Goal: Information Seeking & Learning: Learn about a topic

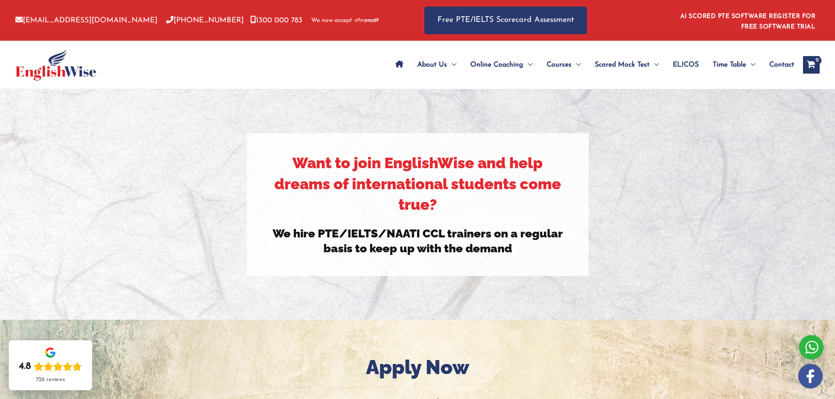
scroll to position [349, 0]
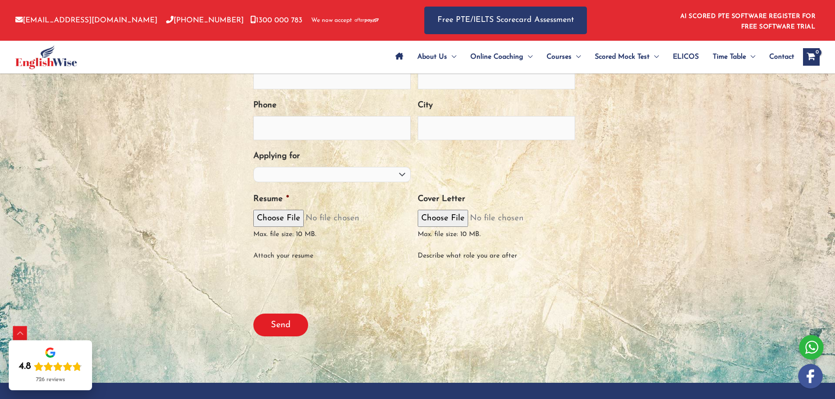
click at [698, 50] on link "ELICOS" at bounding box center [686, 57] width 40 height 31
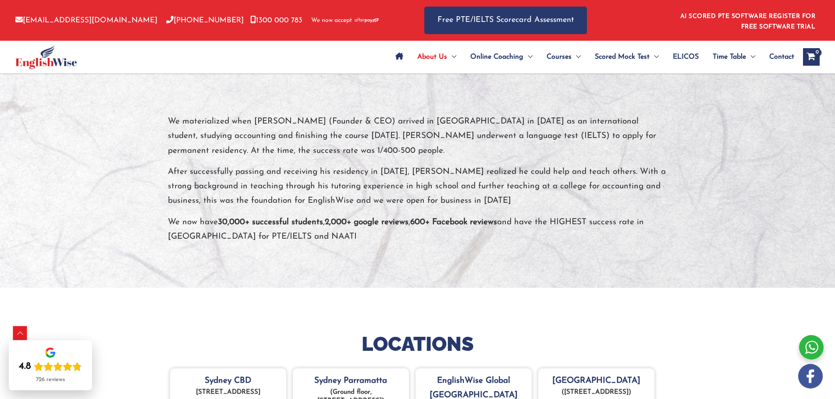
scroll to position [158, 0]
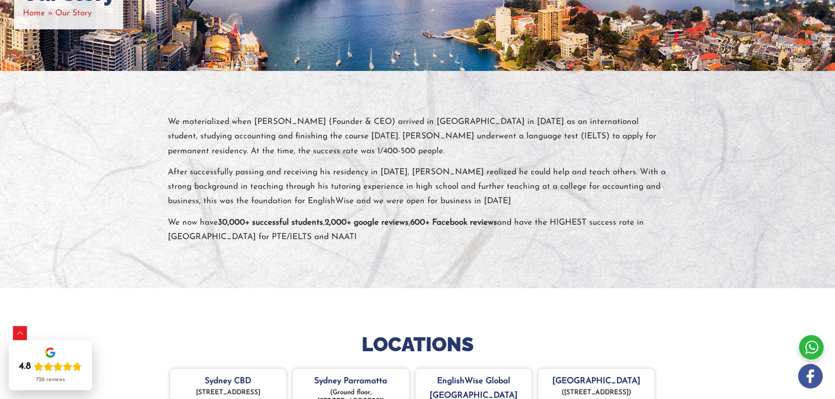
click at [573, 136] on p "We materialized when [PERSON_NAME] (Founder & CEO) arrived in [GEOGRAPHIC_DATA]…" at bounding box center [418, 137] width 500 height 44
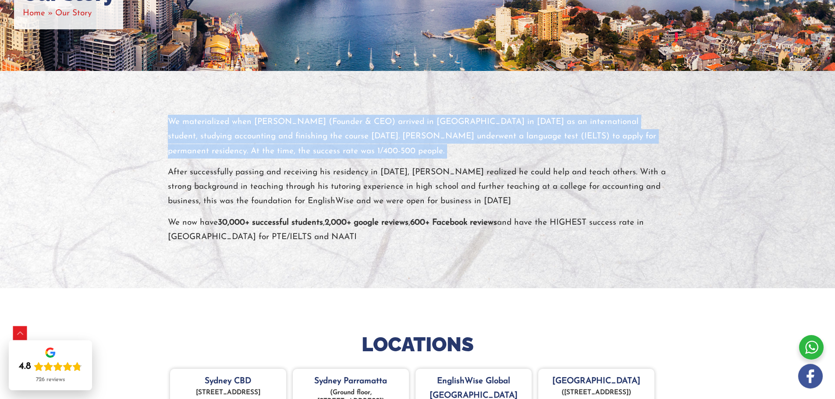
click at [573, 136] on p "We materialized when [PERSON_NAME] (Founder & CEO) arrived in [GEOGRAPHIC_DATA]…" at bounding box center [418, 137] width 500 height 44
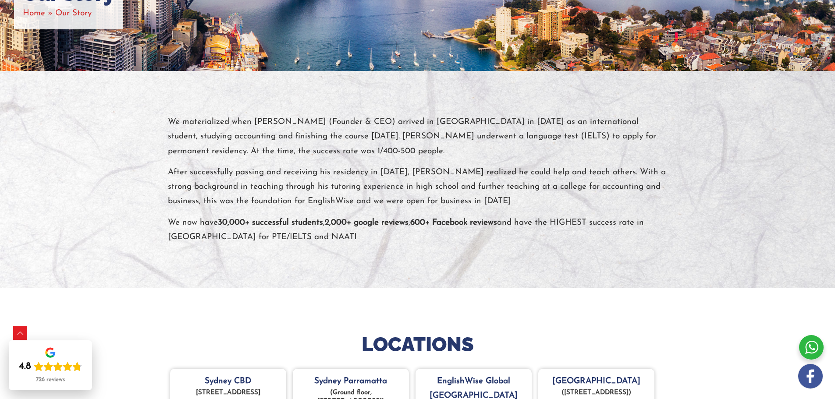
click at [553, 178] on p "After successfully passing and receiving his residency in July 2012, Shivi Bhal…" at bounding box center [418, 187] width 500 height 44
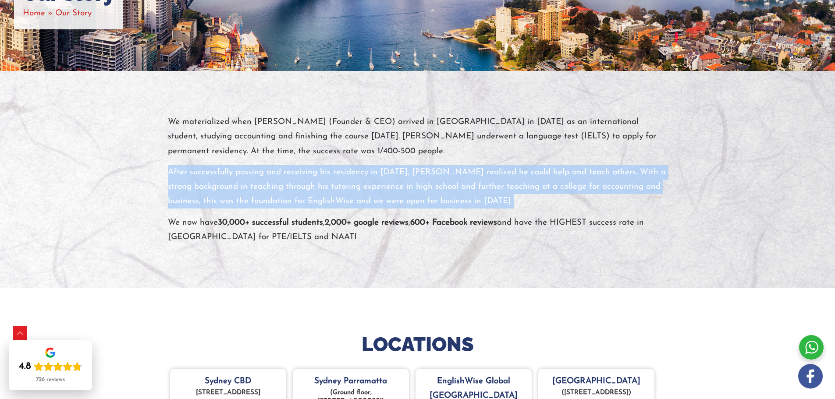
click at [553, 178] on p "After successfully passing and receiving his residency in July 2012, Shivi Bhal…" at bounding box center [418, 187] width 500 height 44
click at [541, 202] on p "After successfully passing and receiving his residency in July 2012, Shivi Bhal…" at bounding box center [418, 187] width 500 height 44
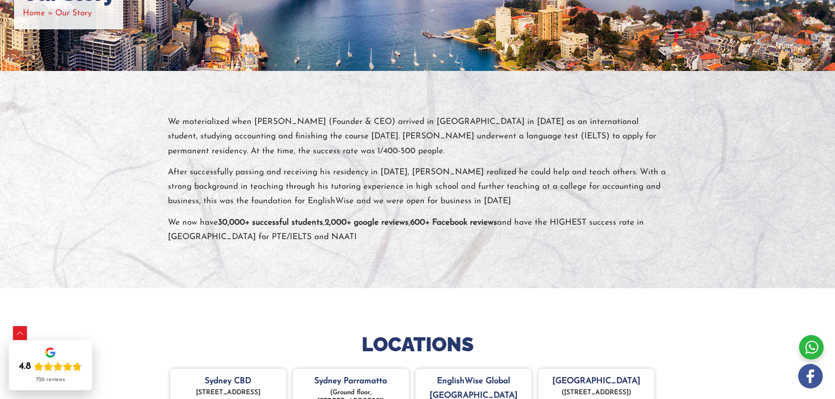
click at [541, 202] on p "After successfully passing and receiving his residency in July 2012, Shivi Bhal…" at bounding box center [418, 187] width 500 height 44
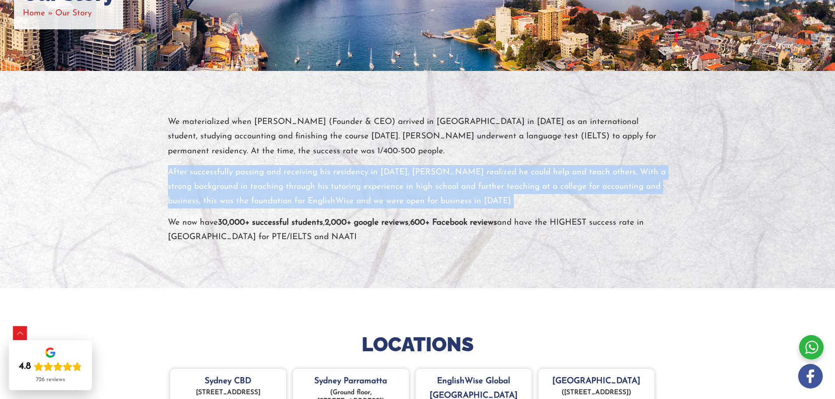
click at [541, 202] on p "After successfully passing and receiving his residency in July 2012, Shivi Bhal…" at bounding box center [418, 187] width 500 height 44
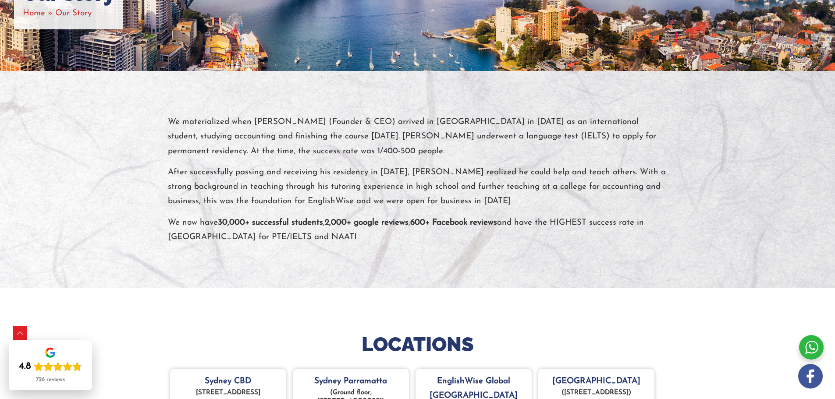
click at [528, 226] on p "We now have 30,000+ successful students , 2,000+ google reviews , 600+ Facebook…" at bounding box center [418, 230] width 500 height 29
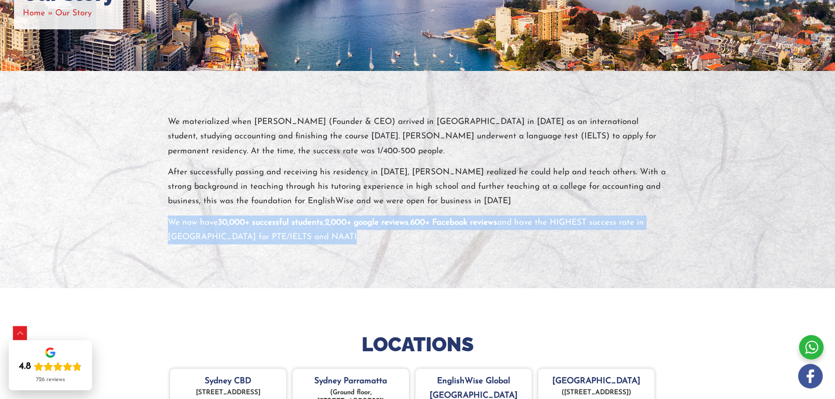
click at [528, 226] on p "We now have 30,000+ successful students , 2,000+ google reviews , 600+ Facebook…" at bounding box center [418, 230] width 500 height 29
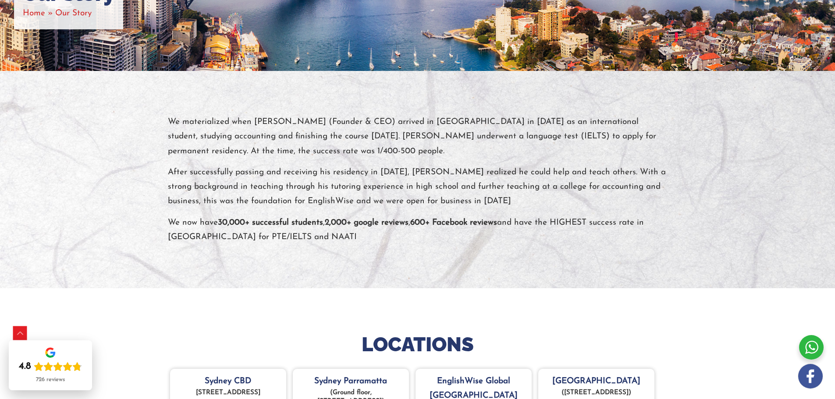
click at [544, 183] on p "After successfully passing and receiving his residency in July 2012, Shivi Bhal…" at bounding box center [418, 187] width 500 height 44
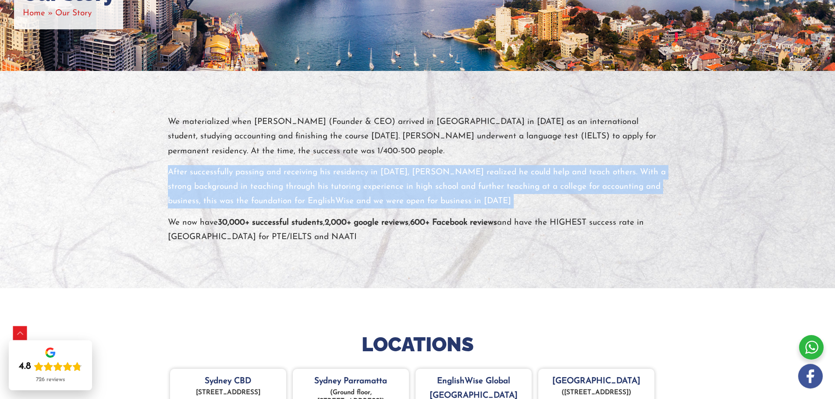
click at [544, 183] on p "After successfully passing and receiving his residency in July 2012, Shivi Bhal…" at bounding box center [418, 187] width 500 height 44
click at [537, 203] on p "After successfully passing and receiving his residency in July 2012, Shivi Bhal…" at bounding box center [418, 187] width 500 height 44
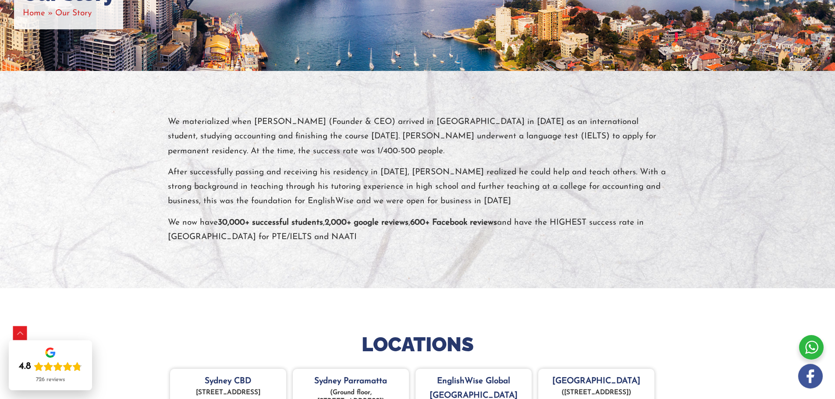
click at [537, 203] on p "After successfully passing and receiving his residency in July 2012, Shivi Bhal…" at bounding box center [418, 187] width 500 height 44
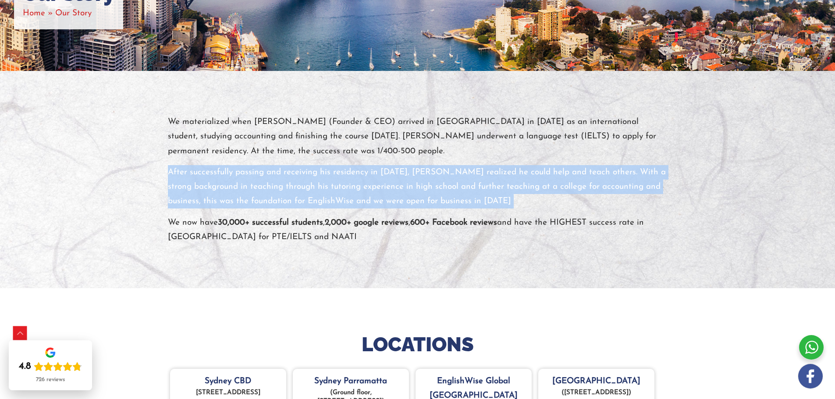
click at [537, 203] on p "After successfully passing and receiving his residency in July 2012, Shivi Bhal…" at bounding box center [418, 187] width 500 height 44
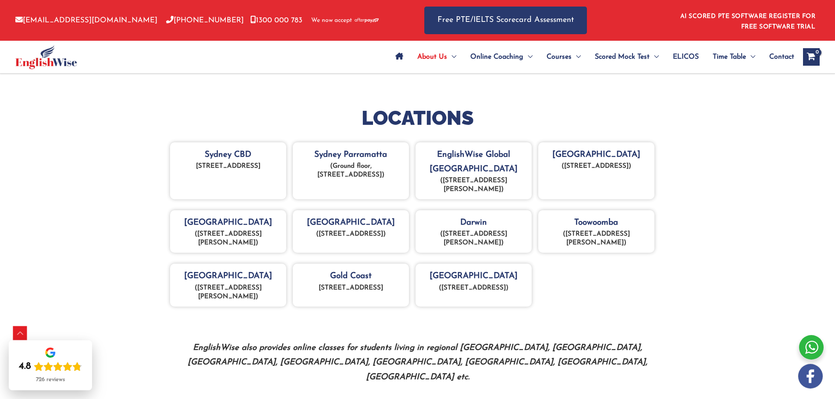
scroll to position [386, 0]
click at [641, 217] on div "Toowoomba (Level1/241 Margaret St, Toowoomba City QLD 4350)" at bounding box center [596, 230] width 116 height 43
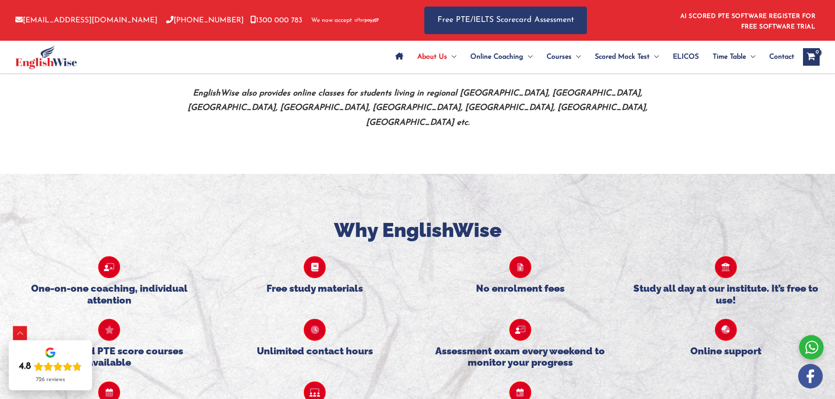
scroll to position [649, 0]
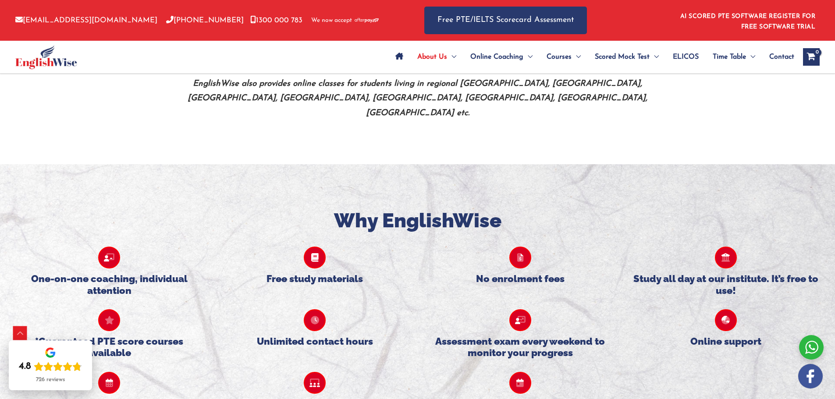
drag, startPoint x: 693, startPoint y: 191, endPoint x: 704, endPoint y: 188, distance: 12.2
click at [704, 188] on div at bounding box center [417, 314] width 835 height 301
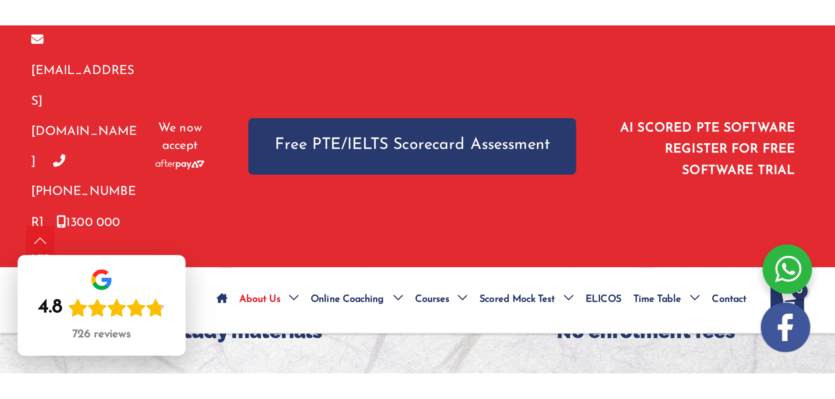
scroll to position [804, 0]
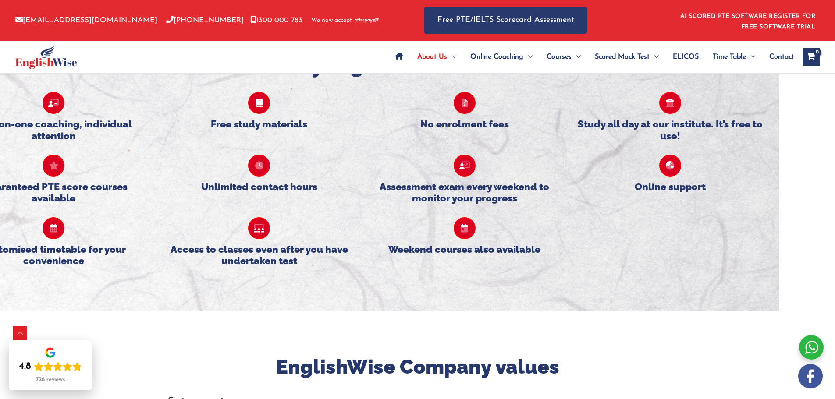
click at [201, 153] on div "Unlimited contact hours" at bounding box center [259, 173] width 206 height 63
